Goal: Find specific page/section

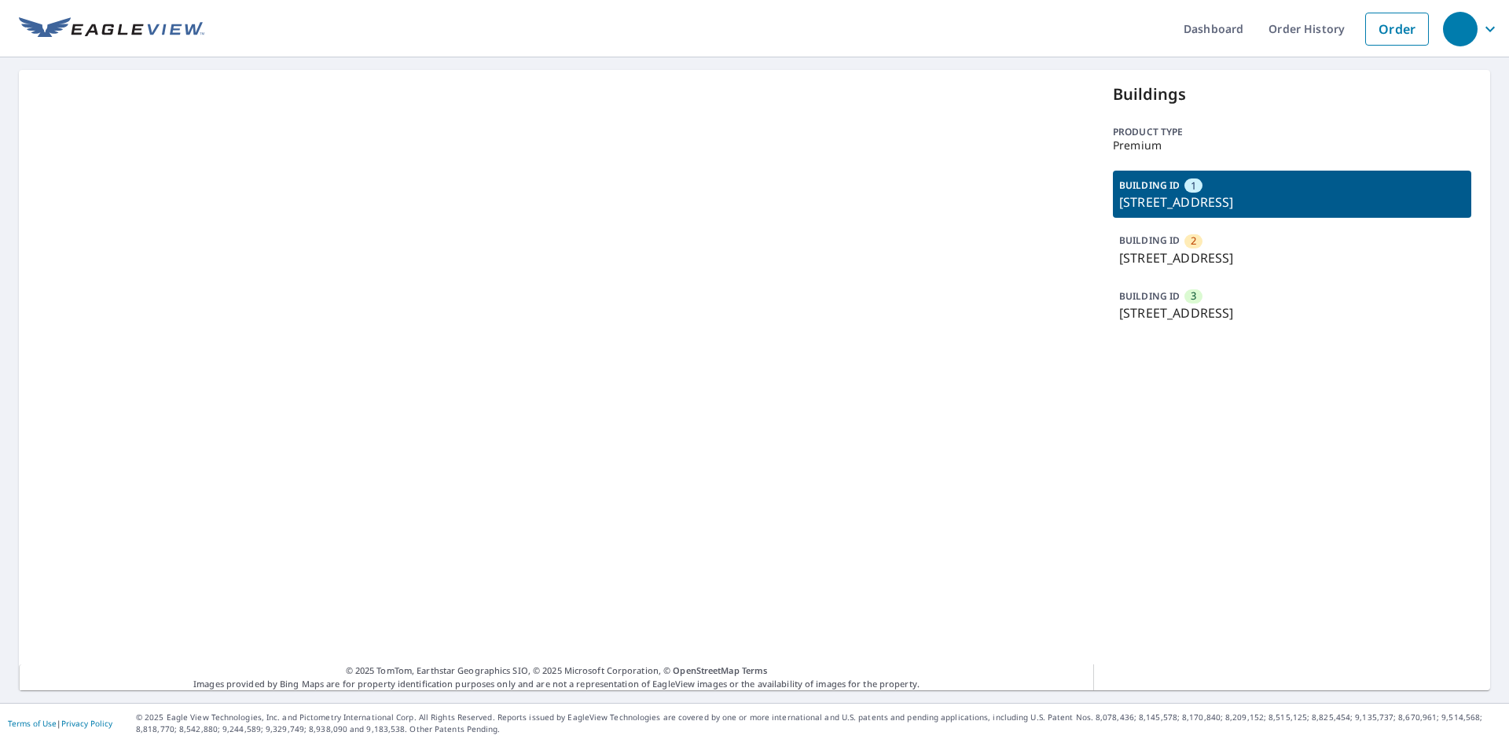
click at [1204, 301] on div "BUILDING ID 3 1615 Tynecastle Hwy, Banner Elk, NC, 28604" at bounding box center [1292, 304] width 358 height 47
